Goal: Task Accomplishment & Management: Manage account settings

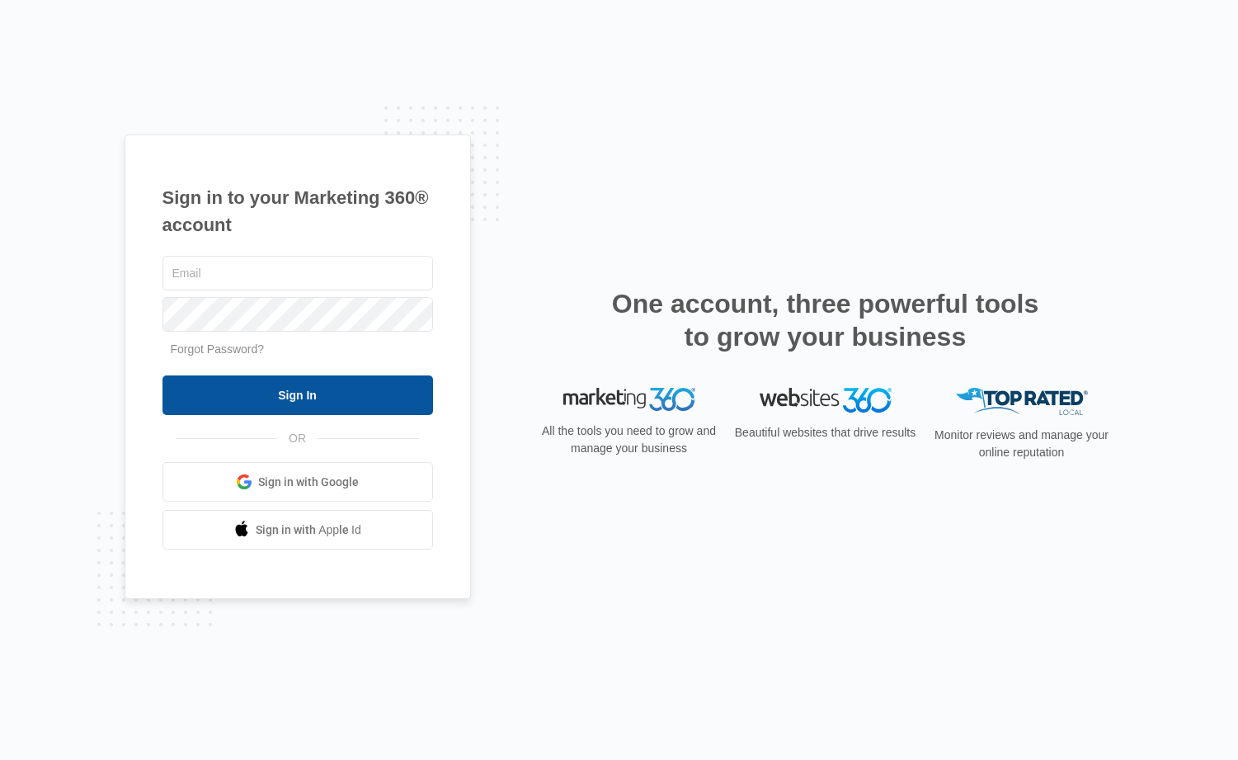
click at [331, 402] on input "Sign In" at bounding box center [298, 395] width 271 height 40
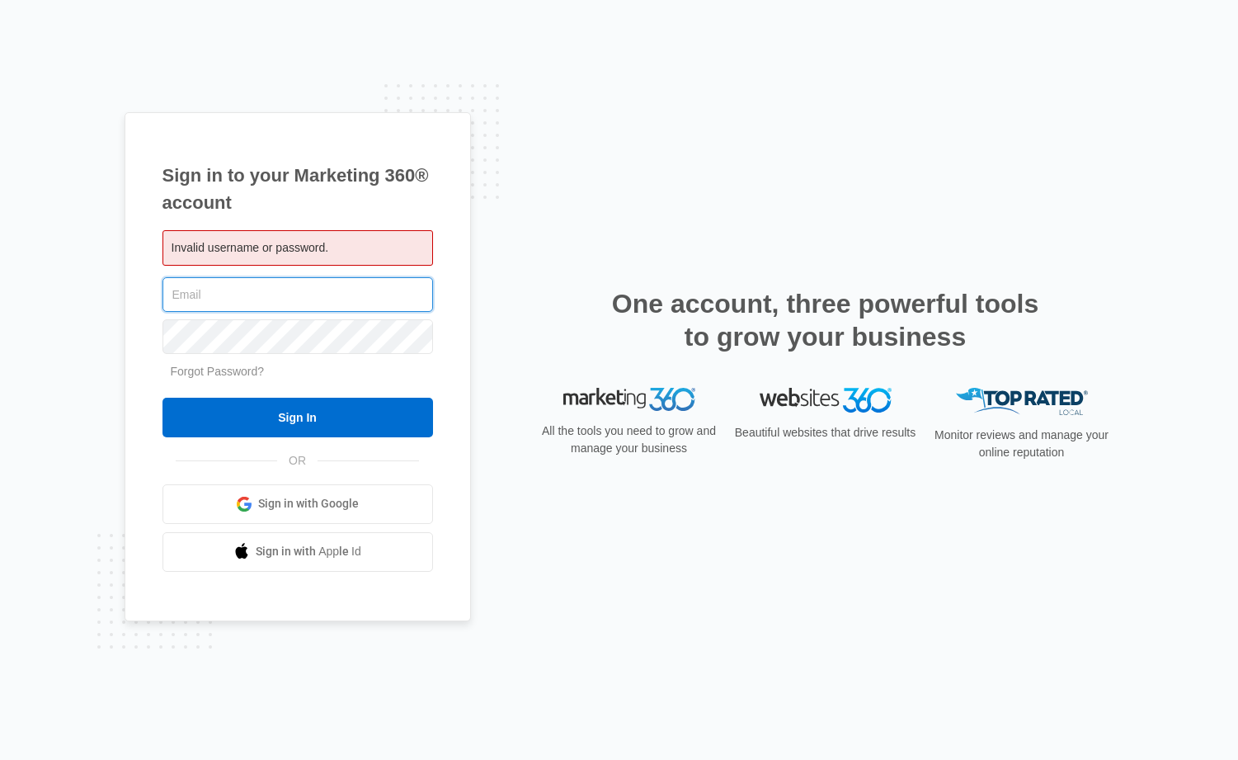
type input "[EMAIL_ADDRESS][DOMAIN_NAME]"
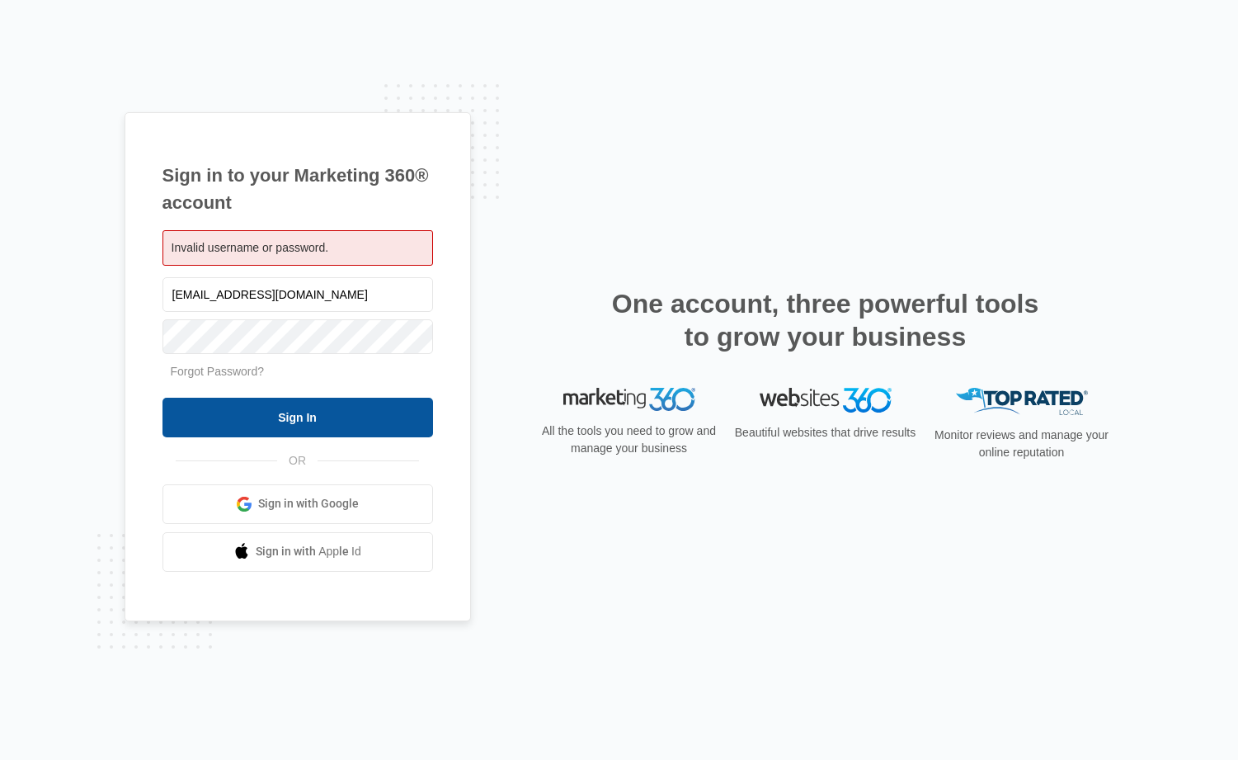
click at [284, 426] on input "Sign In" at bounding box center [298, 418] width 271 height 40
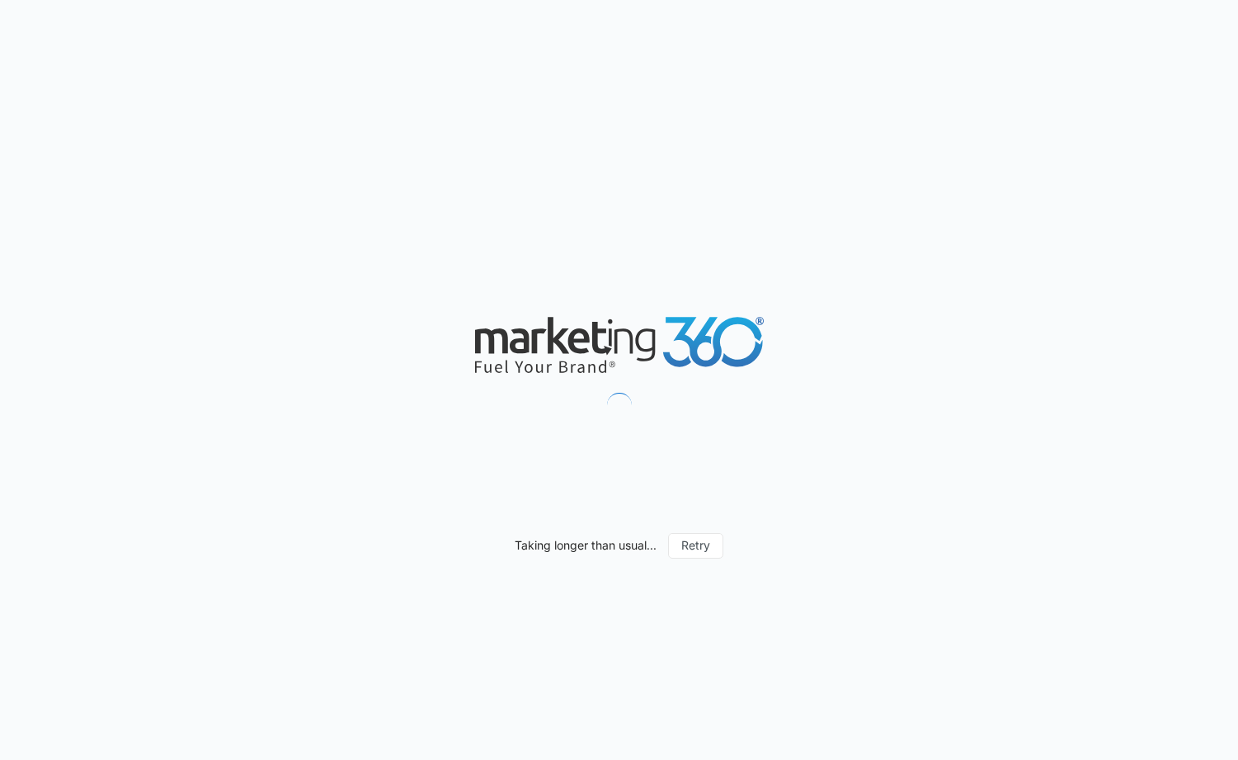
type input "[DATE]"
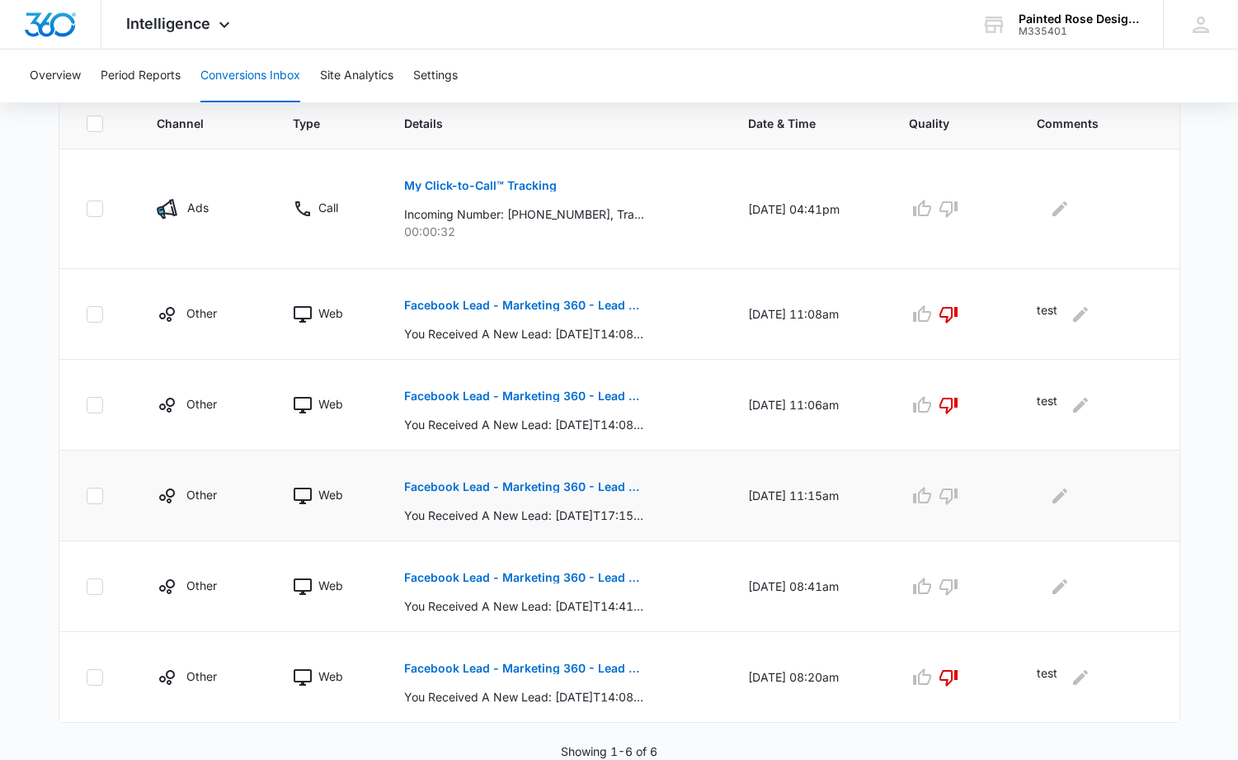
scroll to position [370, 0]
click at [505, 512] on p "You Received A New Lead: [DATE]T17:15:40+0000, Name: [EMAIL_ADDRESS][DOMAIN_NAM…" at bounding box center [524, 515] width 240 height 17
click at [405, 226] on p "00:00:32" at bounding box center [556, 231] width 304 height 17
click at [296, 213] on icon at bounding box center [303, 209] width 20 height 20
click at [958, 211] on icon "button" at bounding box center [949, 209] width 18 height 16
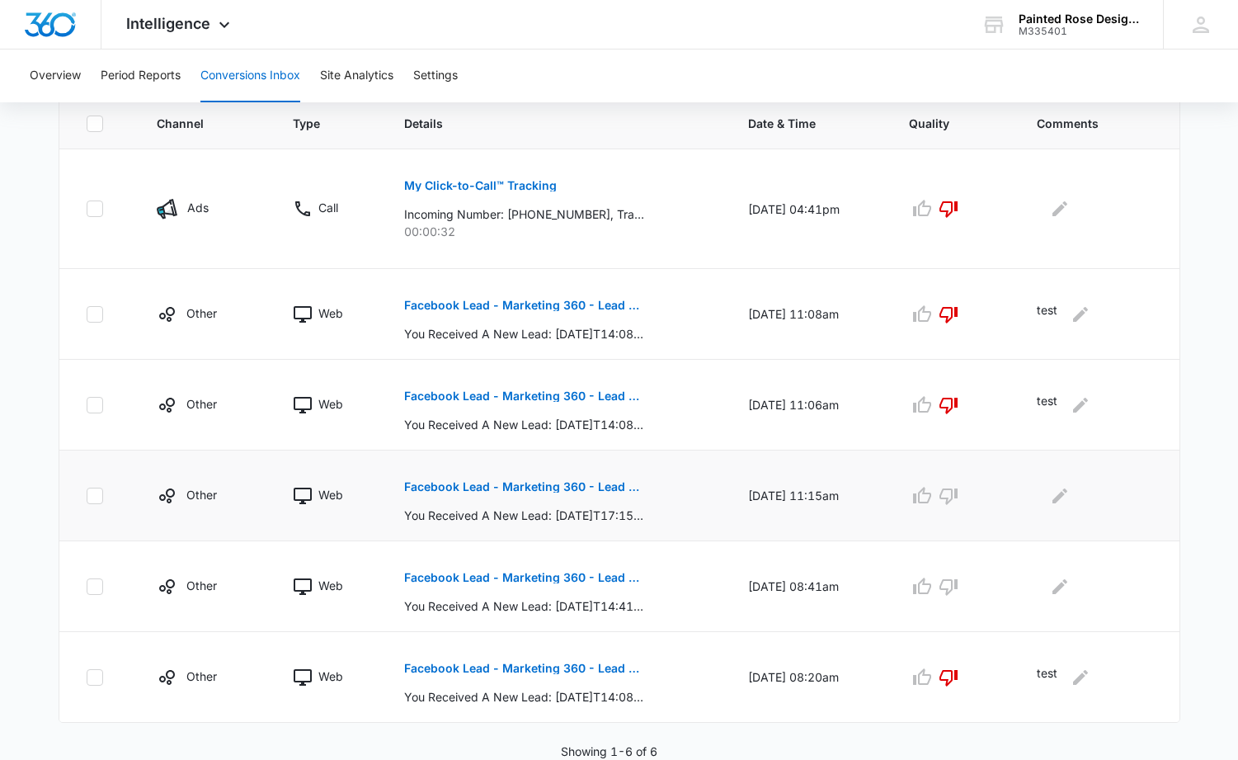
click at [346, 507] on td "Web" at bounding box center [328, 495] width 111 height 91
